Goal: Check status: Check status

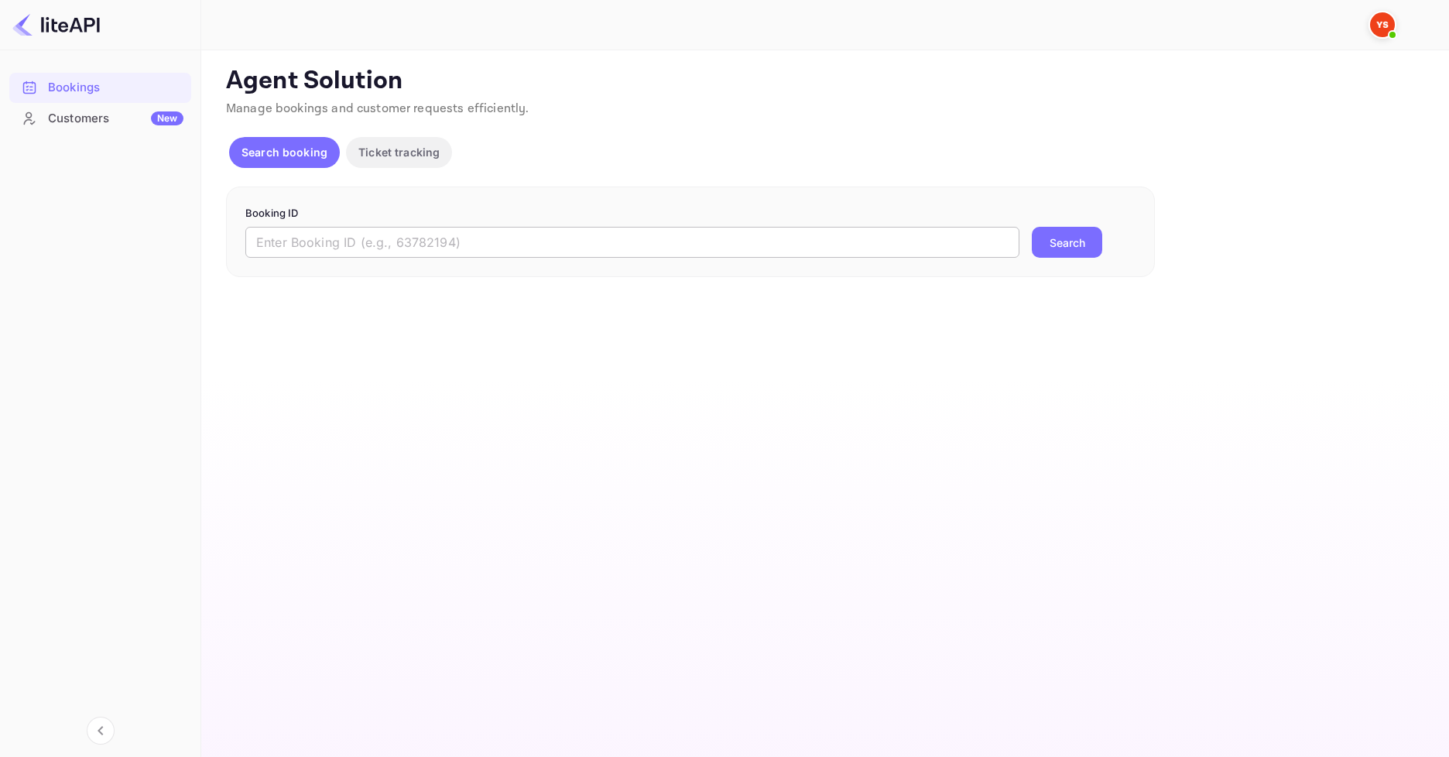
click at [411, 249] on input "text" at bounding box center [632, 242] width 774 height 31
paste input "8260862"
type input "8260862"
click at [1058, 249] on button "Search" at bounding box center [1067, 242] width 70 height 31
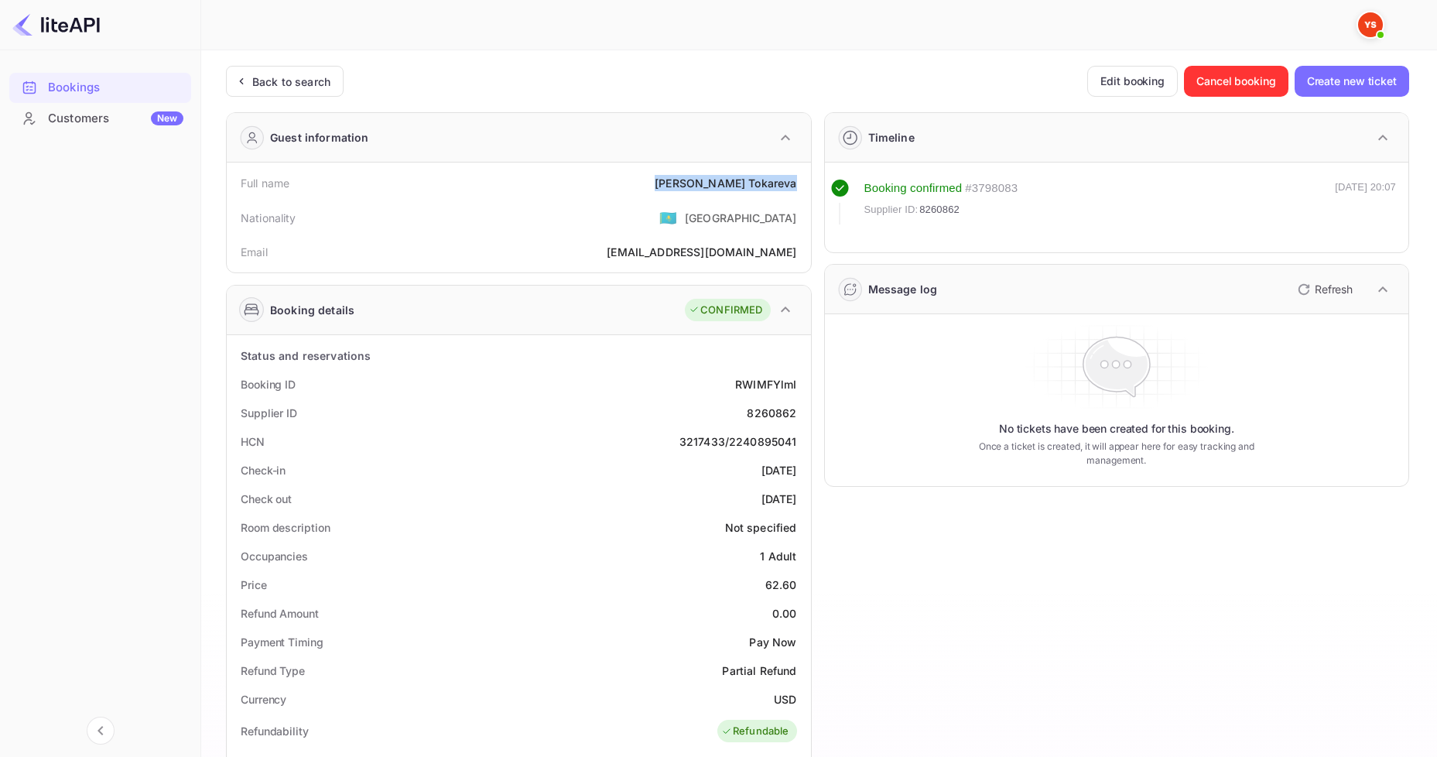
drag, startPoint x: 701, startPoint y: 183, endPoint x: 796, endPoint y: 178, distance: 95.3
click at [796, 178] on div "Full name [PERSON_NAME]" at bounding box center [519, 183] width 572 height 29
copy div "[PERSON_NAME]"
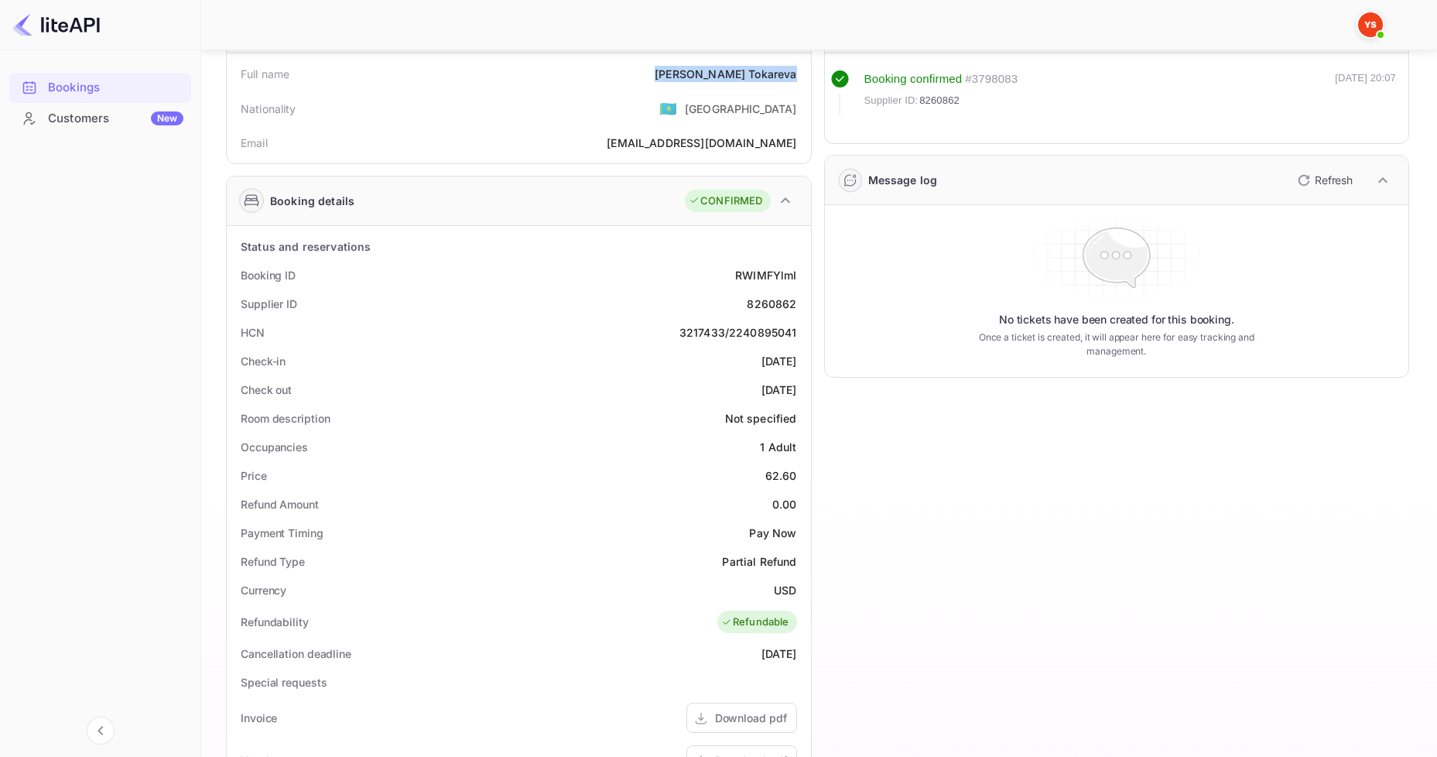
scroll to position [155, 0]
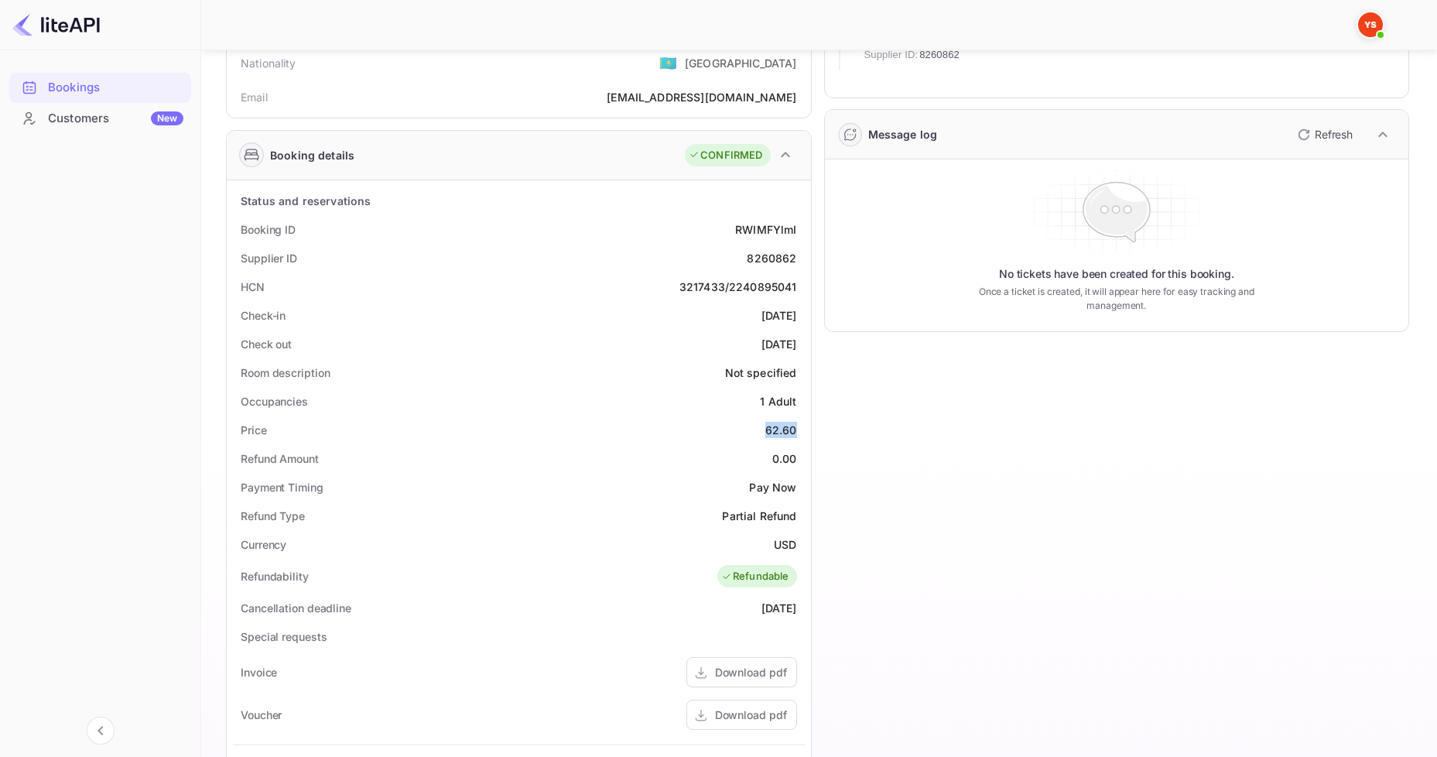
drag, startPoint x: 755, startPoint y: 432, endPoint x: 796, endPoint y: 430, distance: 41.9
click at [796, 430] on div "Price 62.60" at bounding box center [519, 430] width 572 height 29
copy div "62.60"
